Goal: Task Accomplishment & Management: Manage account settings

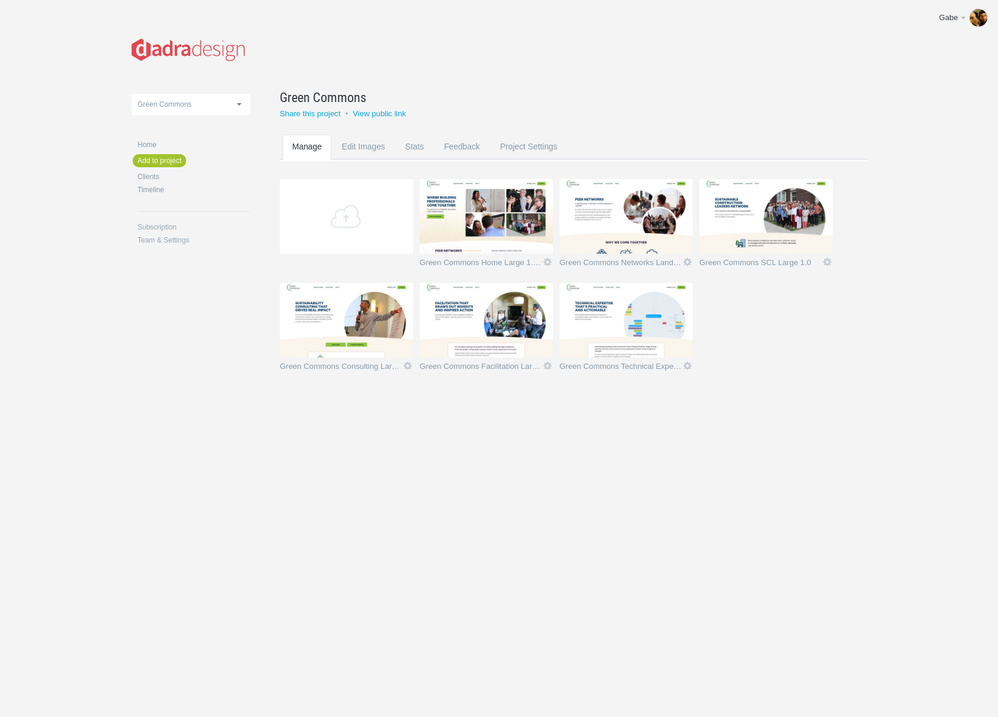
drag, startPoint x: 0, startPoint y: 0, endPoint x: 503, endPoint y: 588, distance: 773.3
click at [503, 588] on body "Gabe Edit profile Help & Contact Log out Upload Green Commons Heart of VT NBNC …" at bounding box center [499, 358] width 998 height 717
click at [686, 260] on link "Icon" at bounding box center [687, 262] width 11 height 11
click at [662, 216] on link "Edit / Replace" at bounding box center [664, 213] width 72 height 14
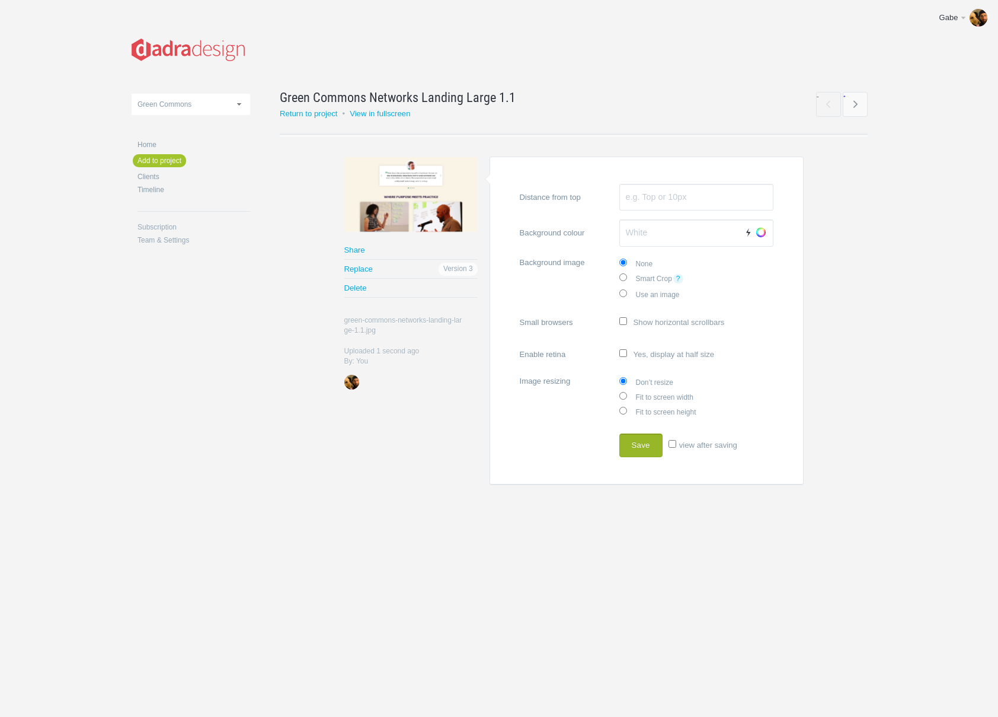
click at [644, 443] on button "Save" at bounding box center [641, 445] width 43 height 24
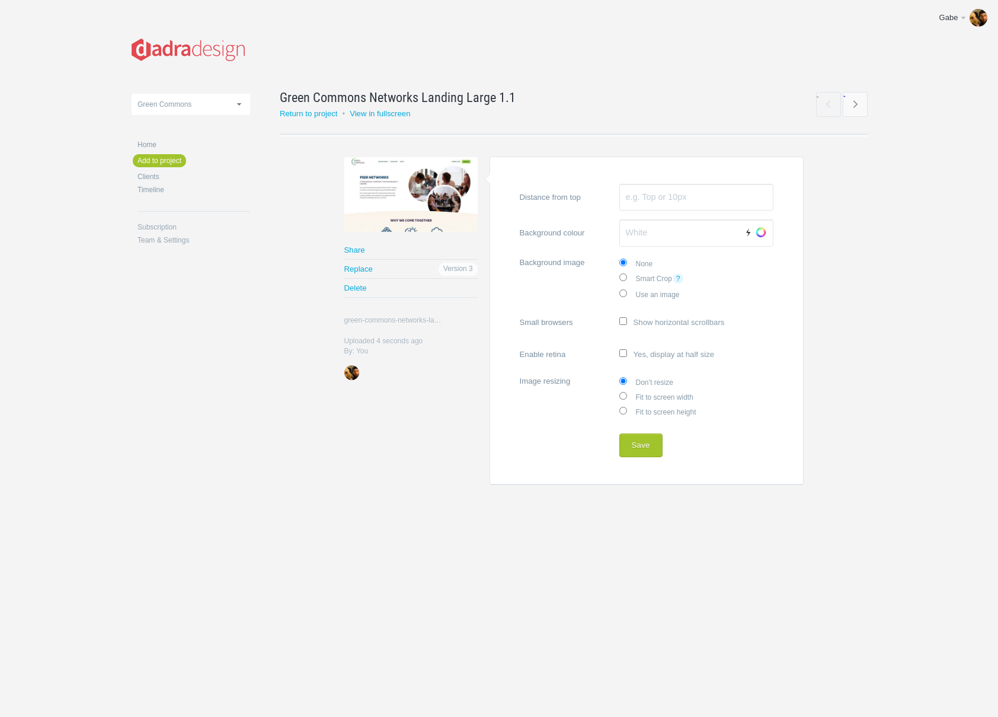
click at [302, 117] on link "Return to project" at bounding box center [309, 113] width 58 height 9
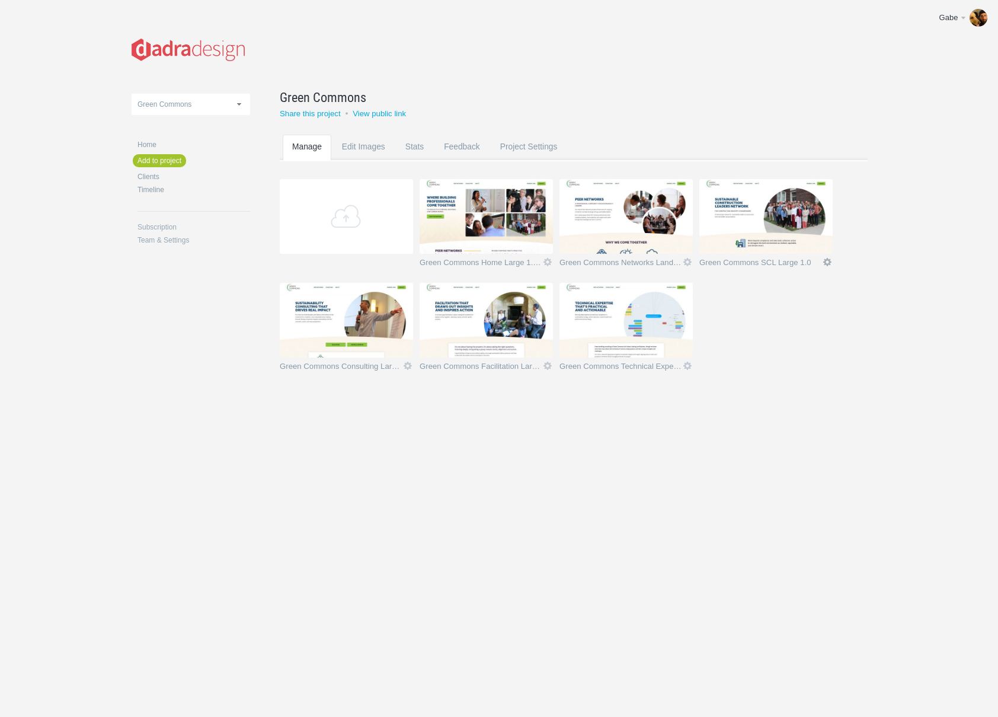
click at [827, 263] on link "Icon" at bounding box center [827, 262] width 11 height 11
click at [799, 218] on link "Edit / Replace" at bounding box center [804, 213] width 72 height 14
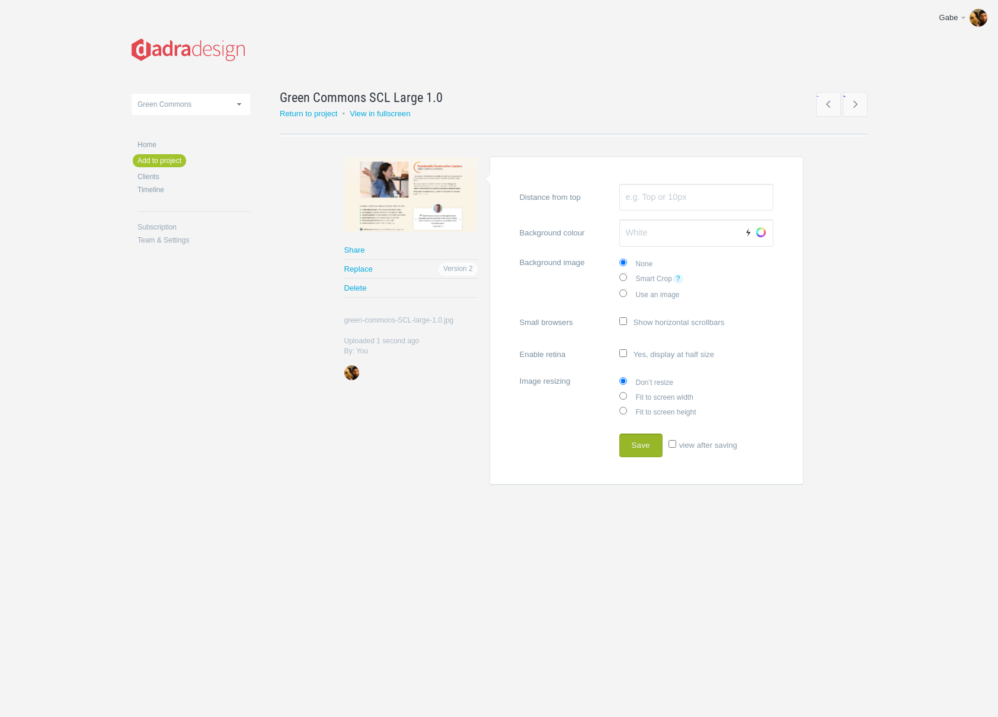
click at [647, 443] on button "Save" at bounding box center [641, 445] width 43 height 24
click at [328, 119] on h2 "Return to project • View in fullscreen" at bounding box center [345, 114] width 131 height 12
click at [328, 114] on link "Return to project" at bounding box center [309, 113] width 58 height 9
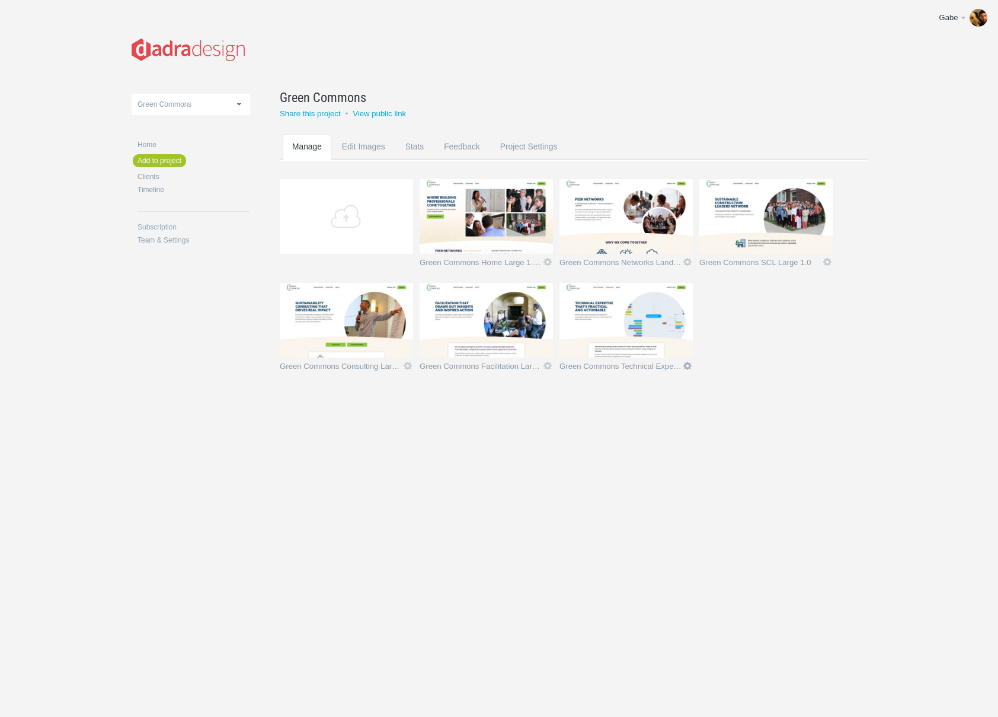
click at [688, 365] on link "Icon" at bounding box center [687, 365] width 11 height 11
click at [675, 317] on link "Edit / Replace" at bounding box center [664, 317] width 72 height 14
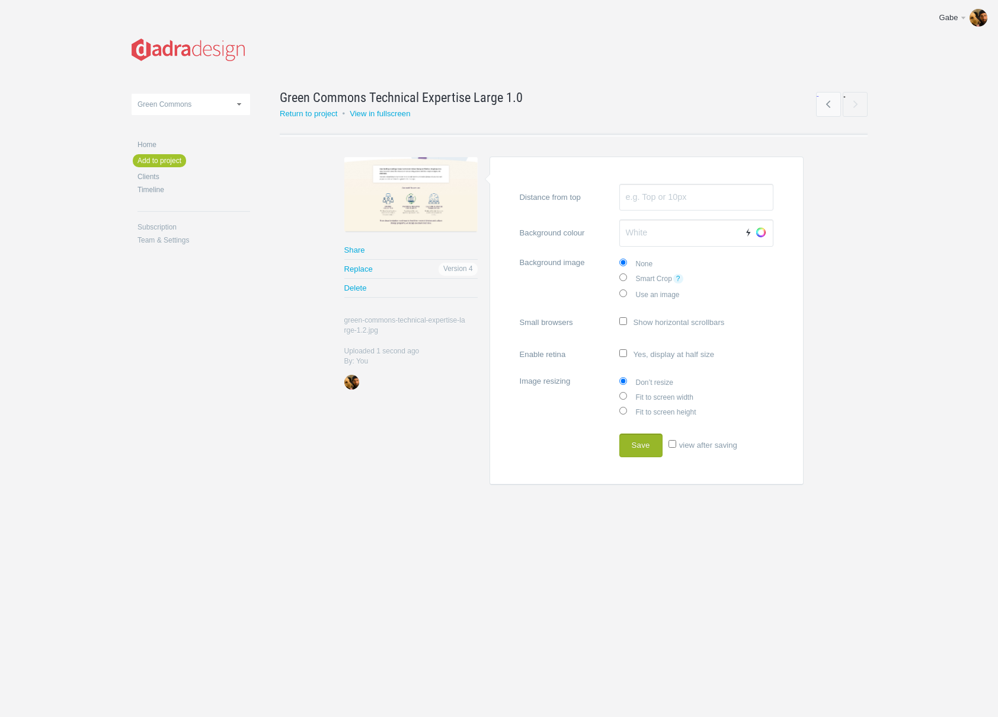
click at [633, 444] on button "Save" at bounding box center [641, 445] width 43 height 24
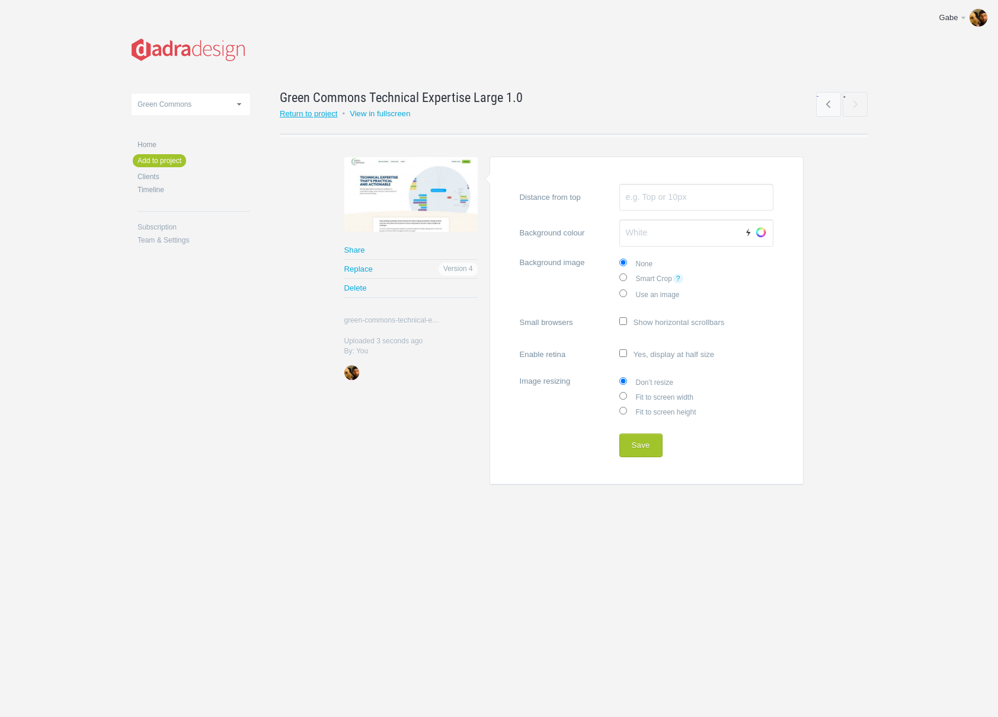
click at [314, 113] on link "Return to project" at bounding box center [309, 113] width 58 height 9
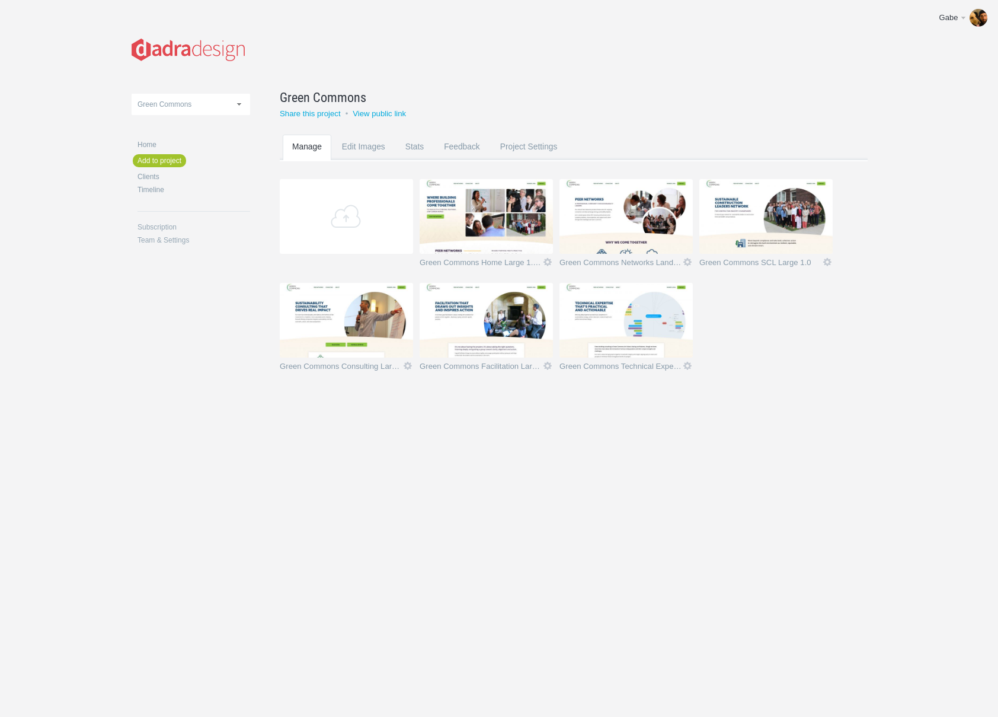
click at [657, 219] on img at bounding box center [626, 216] width 133 height 75
click at [743, 215] on img at bounding box center [766, 216] width 133 height 75
click at [623, 293] on img at bounding box center [626, 320] width 133 height 75
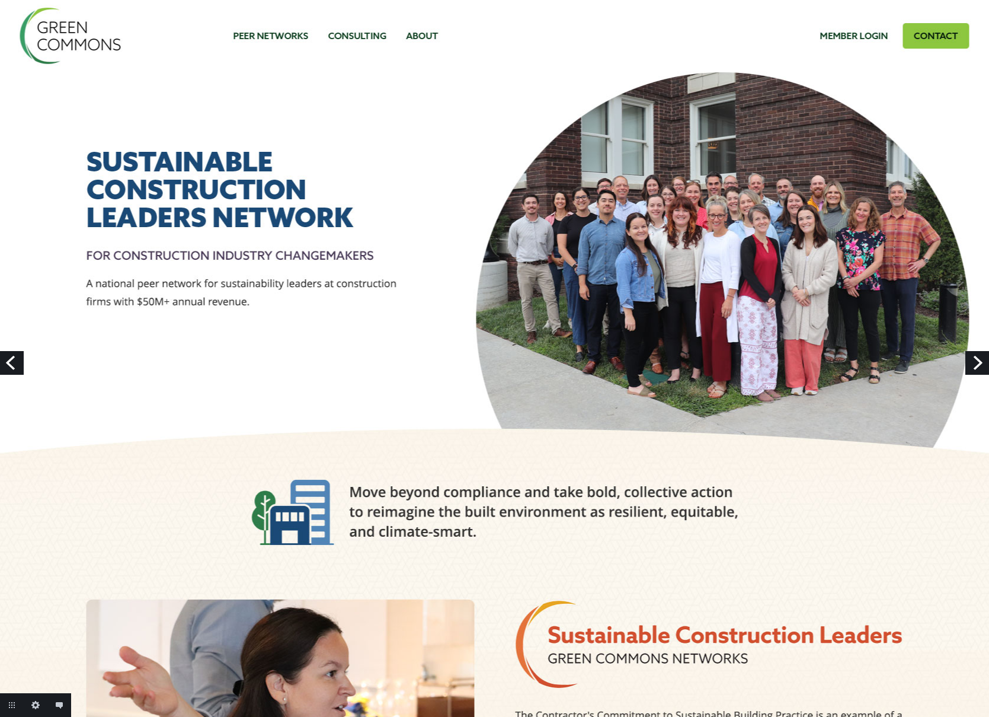
drag, startPoint x: 320, startPoint y: 395, endPoint x: 334, endPoint y: 359, distance: 38.7
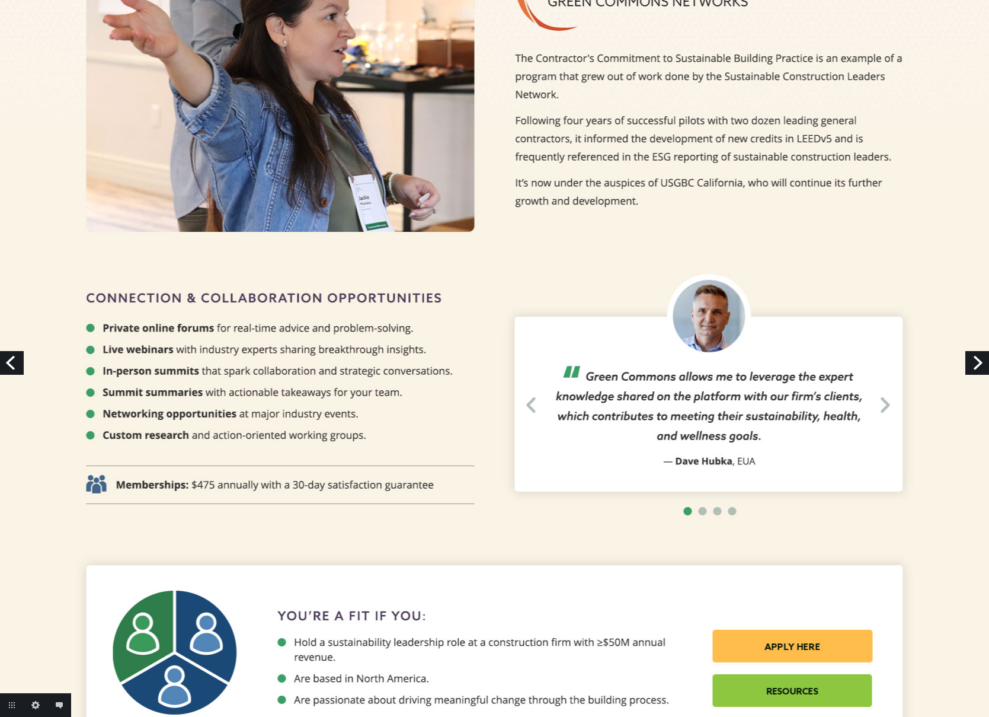
scroll to position [735, 0]
